Goal: Task Accomplishment & Management: Use online tool/utility

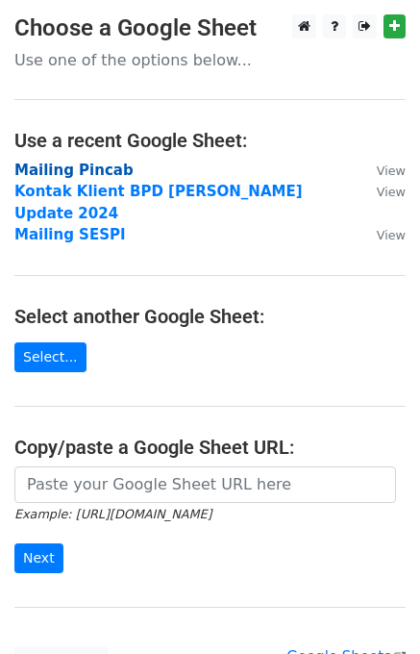
click at [104, 171] on strong "Mailing Pincab" at bounding box center [73, 169] width 119 height 17
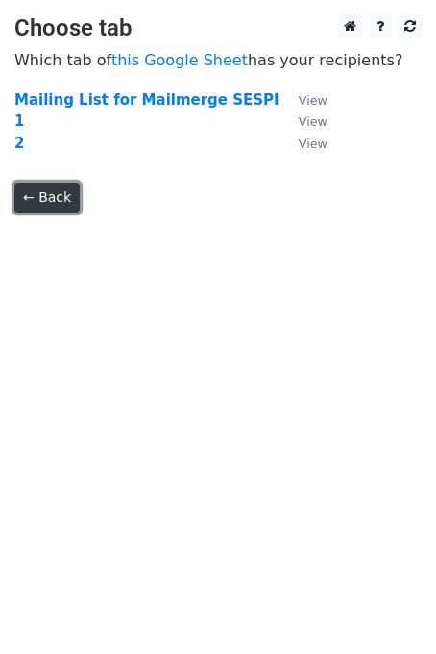
click at [42, 196] on link "← Back" at bounding box center [46, 198] width 65 height 30
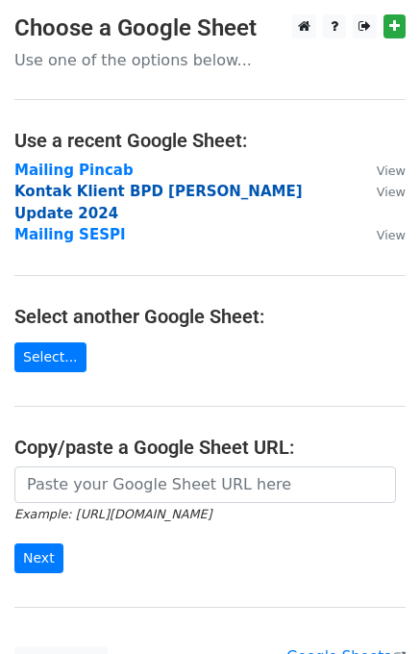
click at [83, 187] on strong "Kontak Klient BPD Timur Amir Update 2024" at bounding box center [158, 202] width 288 height 39
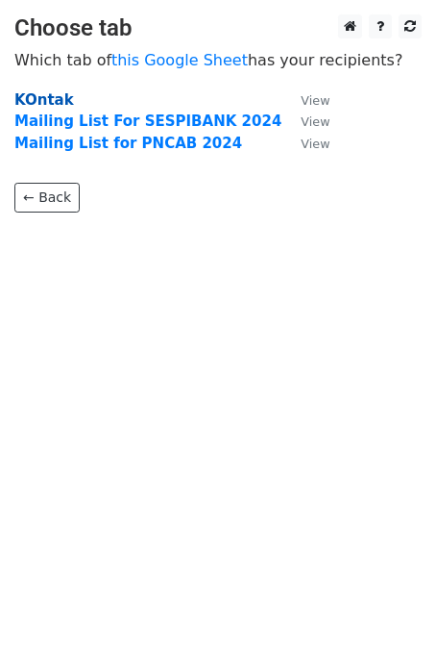
click at [47, 96] on strong "KOntak" at bounding box center [44, 99] width 60 height 17
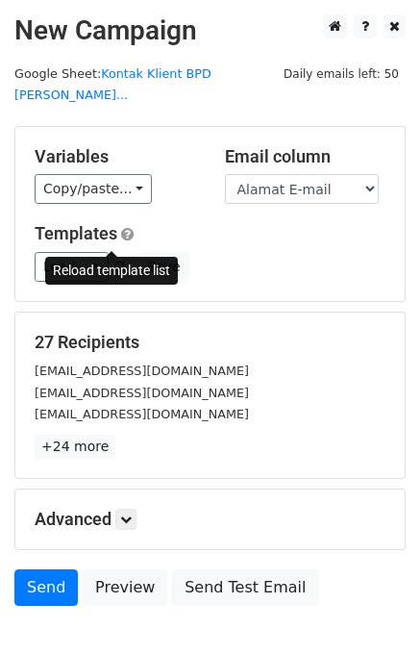
click at [114, 261] on span at bounding box center [119, 267] width 11 height 12
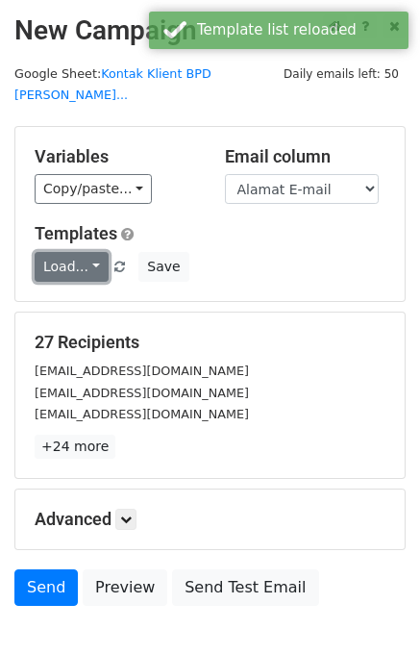
click at [89, 252] on link "Load..." at bounding box center [72, 267] width 74 height 30
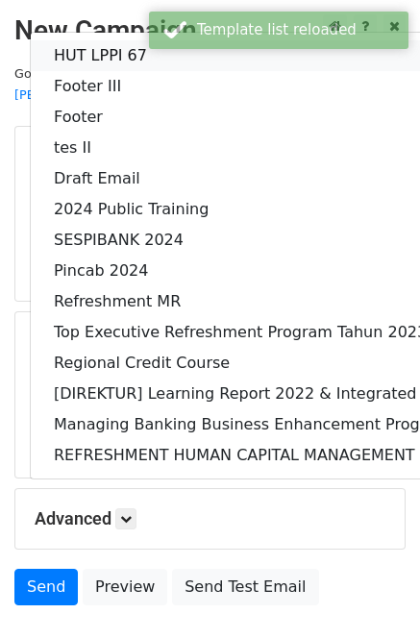
click at [95, 40] on link "HUT LPPI 67" at bounding box center [360, 55] width 658 height 31
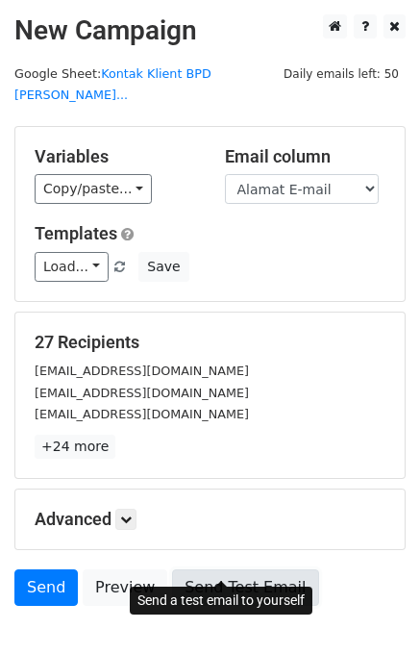
click at [213, 569] on link "Send Test Email" at bounding box center [245, 587] width 146 height 37
